Goal: Task Accomplishment & Management: Manage account settings

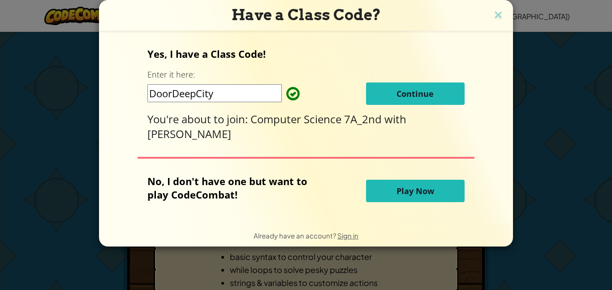
click at [406, 91] on span "Continue" at bounding box center [414, 93] width 37 height 11
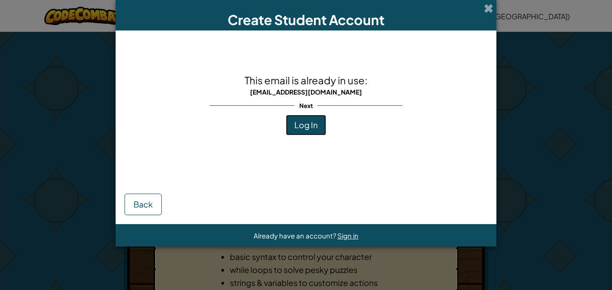
click at [310, 116] on button "Log In" at bounding box center [306, 125] width 40 height 21
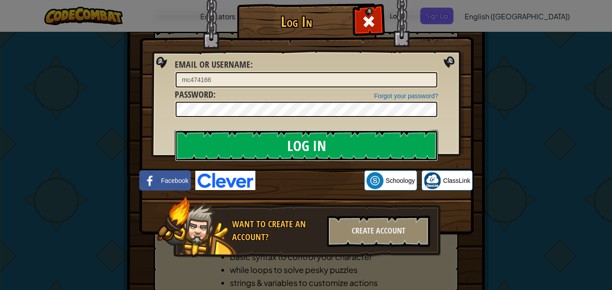
click at [314, 153] on input "Log In" at bounding box center [306, 145] width 263 height 31
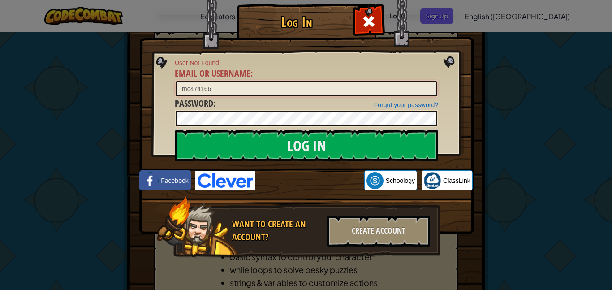
click at [262, 85] on input "mc474166" at bounding box center [307, 88] width 262 height 15
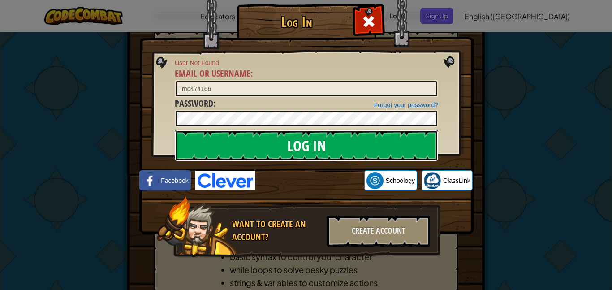
click at [341, 147] on input "Log In" at bounding box center [306, 145] width 263 height 31
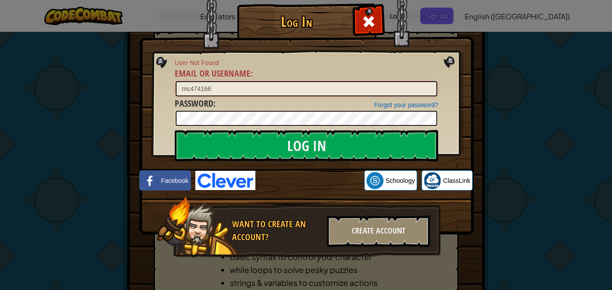
click at [296, 92] on input "mc474166" at bounding box center [307, 88] width 262 height 15
type input "[EMAIL_ADDRESS][DOMAIN_NAME]"
click at [175, 130] on input "Log In" at bounding box center [306, 145] width 263 height 31
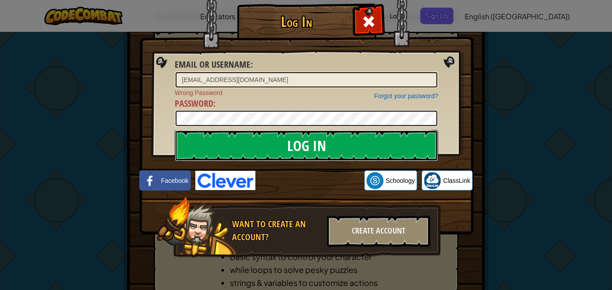
click at [329, 142] on input "Log In" at bounding box center [306, 145] width 263 height 31
click at [341, 140] on input "Log In" at bounding box center [306, 145] width 263 height 31
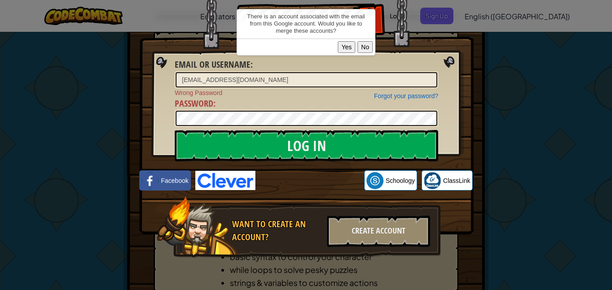
click at [353, 45] on button "Yes" at bounding box center [346, 47] width 17 height 12
